Goal: Information Seeking & Learning: Learn about a topic

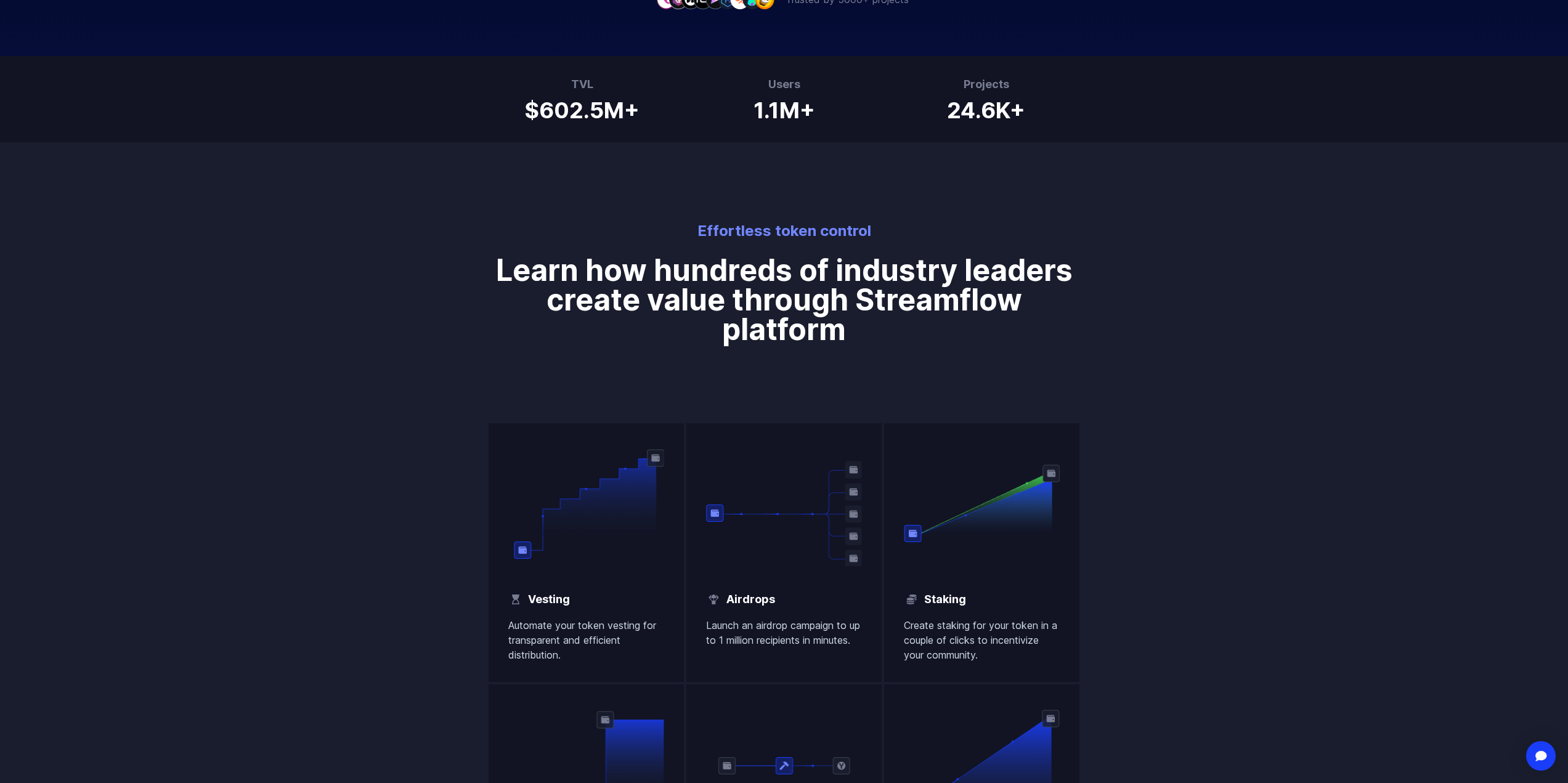
scroll to position [515, 0]
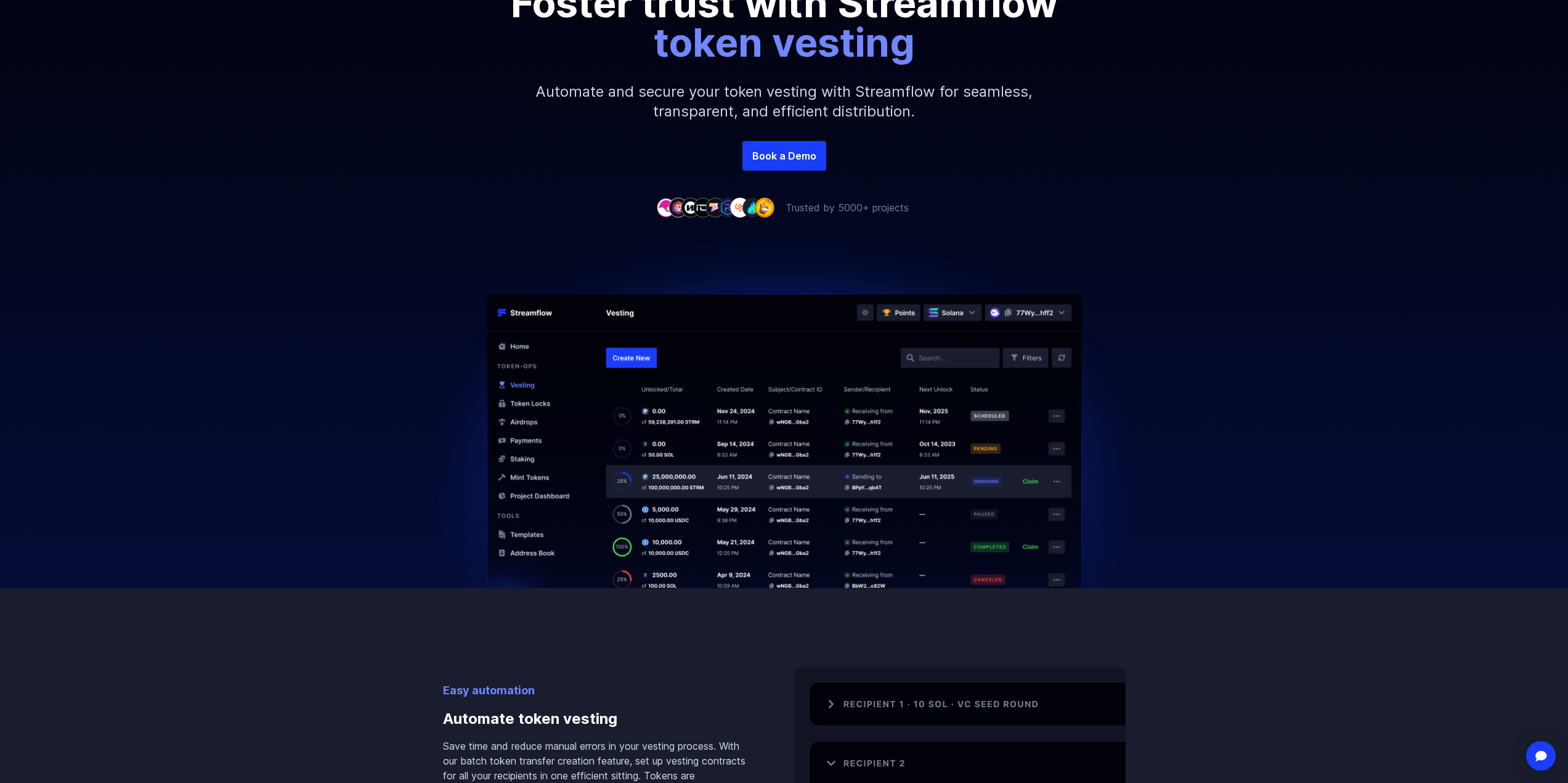
scroll to position [247, 0]
